Goal: Information Seeking & Learning: Find specific fact

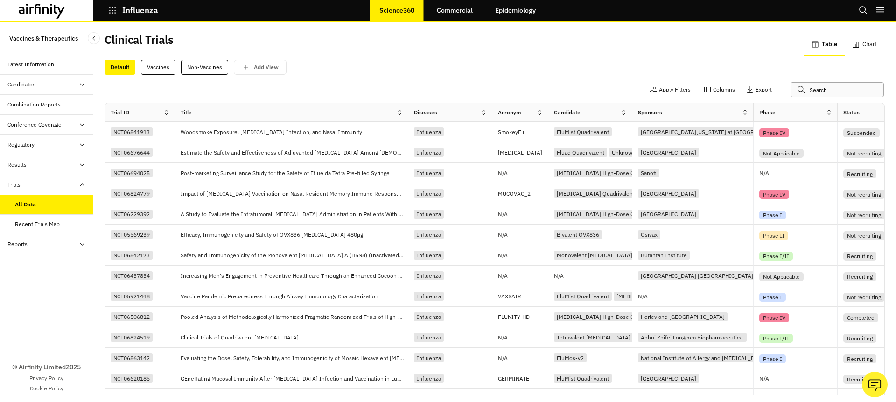
click at [802, 91] on input "text" at bounding box center [837, 89] width 93 height 15
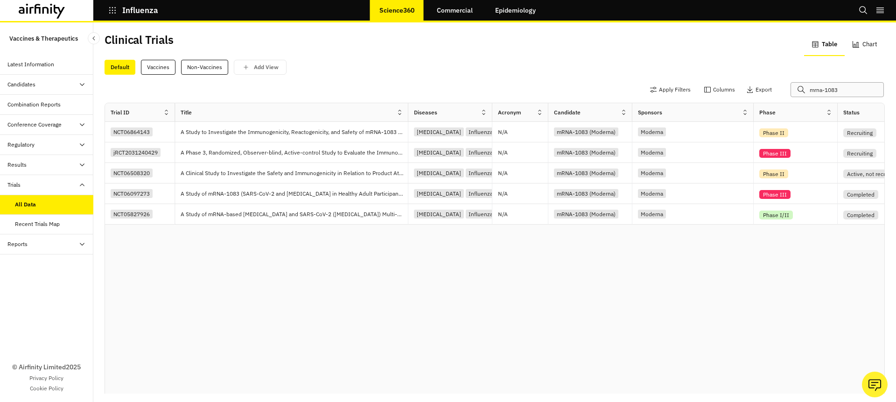
type input "mrna-1083"
drag, startPoint x: 843, startPoint y: 88, endPoint x: 758, endPoint y: 88, distance: 85.4
click at [758, 88] on div "Apply Filters Columns Export mrna-1083" at bounding box center [762, 89] width 233 height 15
